Goal: Task Accomplishment & Management: Complete application form

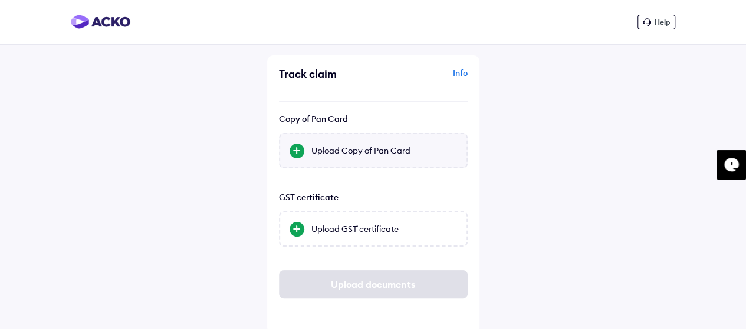
click at [345, 150] on div "Upload Copy of Pan Card" at bounding box center [384, 151] width 146 height 12
click at [0, 0] on input "Upload Copy of Pan Card" at bounding box center [0, 0] width 0 height 0
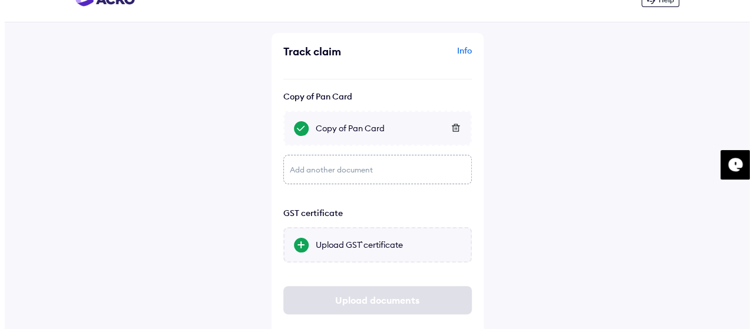
scroll to position [42, 0]
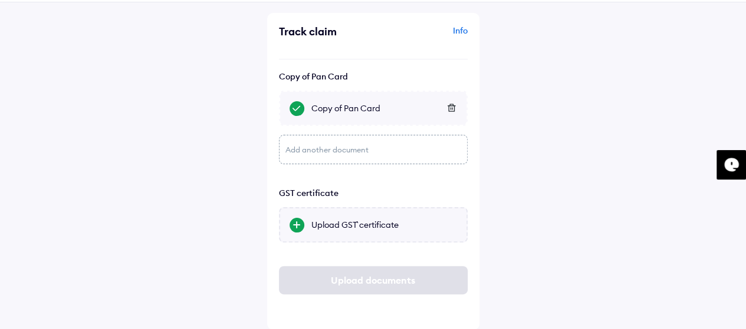
click at [371, 219] on div "Upload GST` certificate" at bounding box center [384, 225] width 146 height 12
click at [0, 0] on input "Upload GST` certificate" at bounding box center [0, 0] width 0 height 0
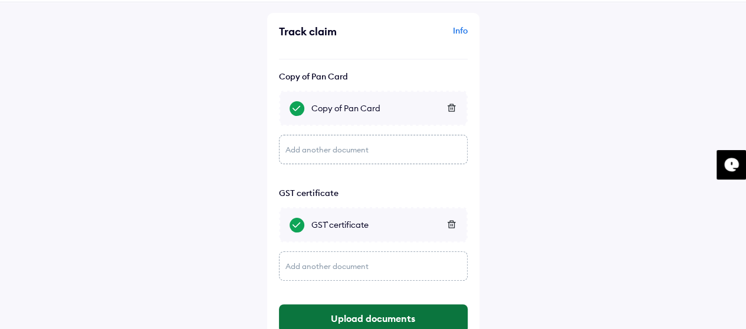
click at [392, 321] on button "Upload documents" at bounding box center [373, 319] width 189 height 28
